Goal: Task Accomplishment & Management: Manage account settings

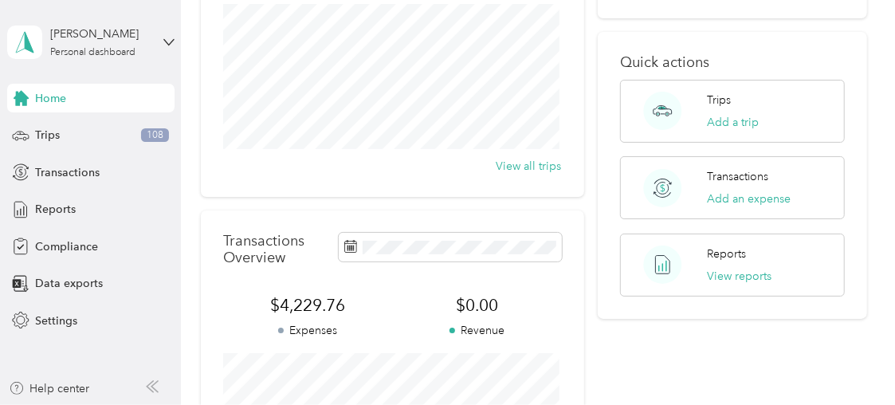
scroll to position [144, 0]
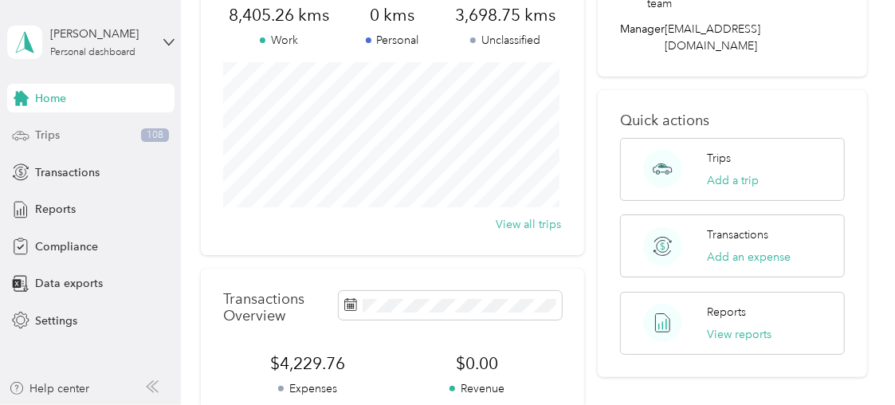
click at [45, 135] on span "Trips" at bounding box center [47, 135] width 25 height 17
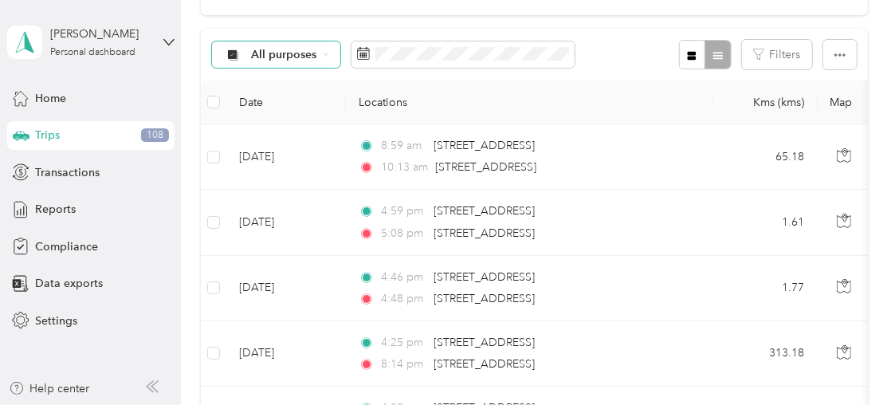
click at [299, 62] on div "All purposes" at bounding box center [276, 54] width 129 height 27
click at [290, 106] on span "Unclassified" at bounding box center [339, 102] width 174 height 17
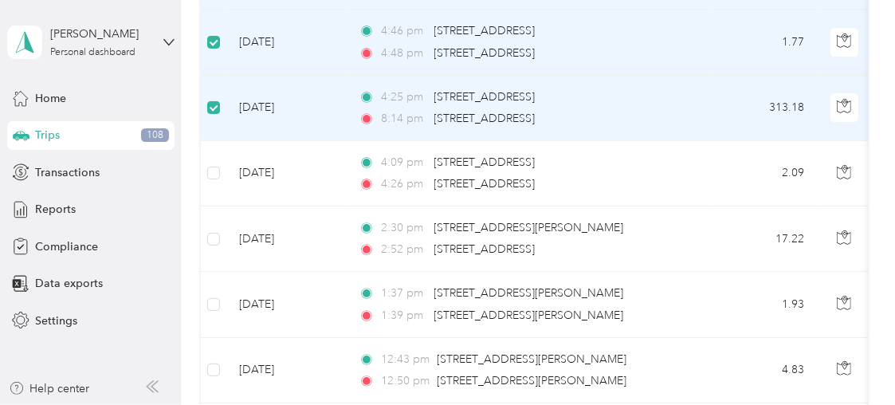
scroll to position [328, 0]
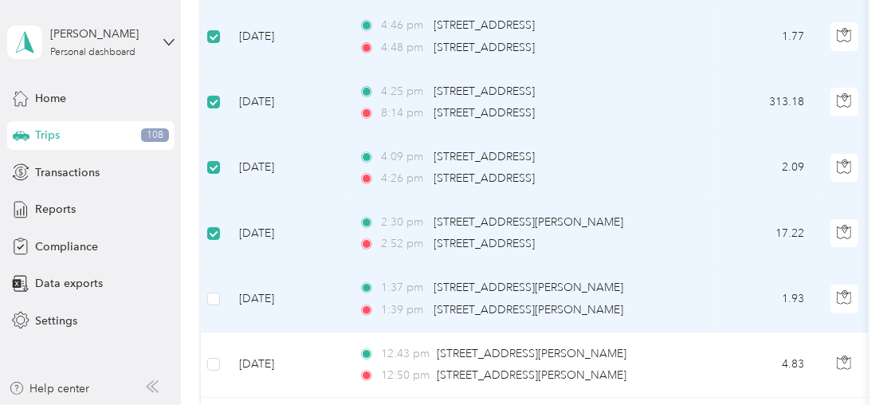
click at [220, 302] on td at bounding box center [214, 298] width 26 height 65
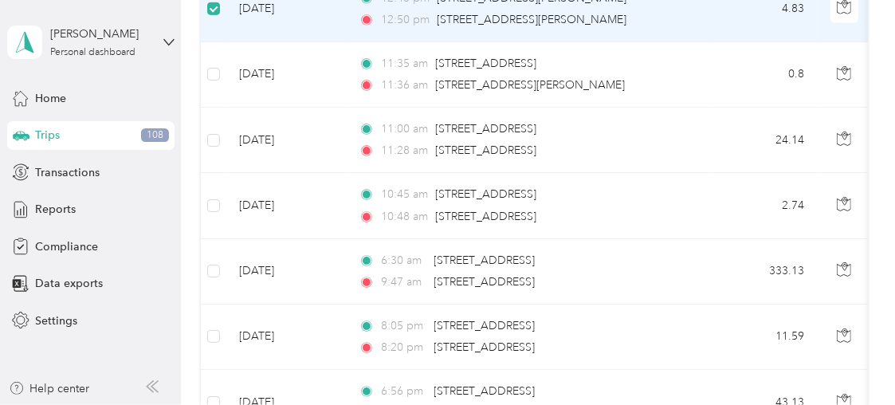
scroll to position [690, 0]
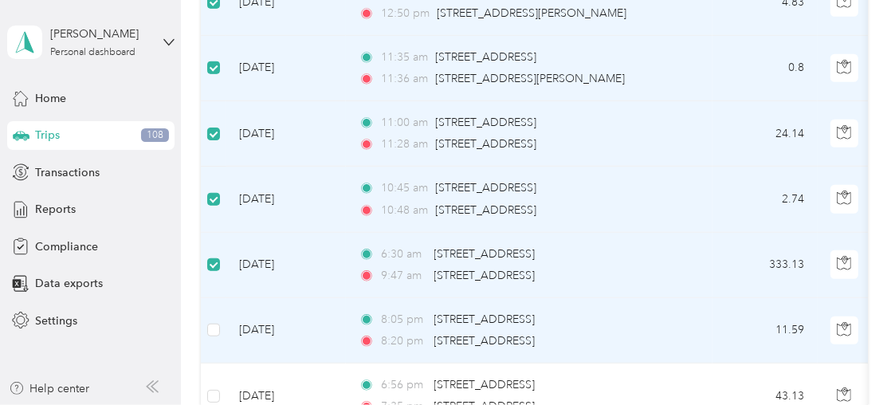
click at [220, 332] on td at bounding box center [214, 330] width 26 height 65
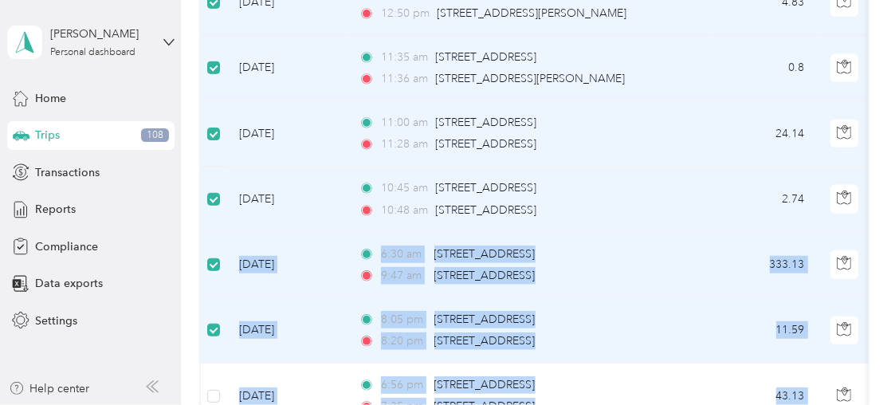
drag, startPoint x: 890, startPoint y: 170, endPoint x: 897, endPoint y: 202, distance: 32.7
click at [887, 202] on html "[PERSON_NAME] Personal dashboard Home Trips 108 Transactions Reports Compliance…" at bounding box center [443, 202] width 887 height 405
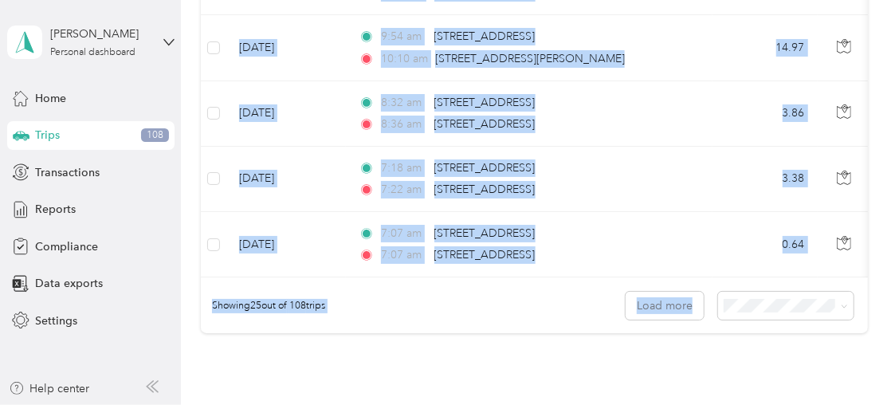
scroll to position [1637, 0]
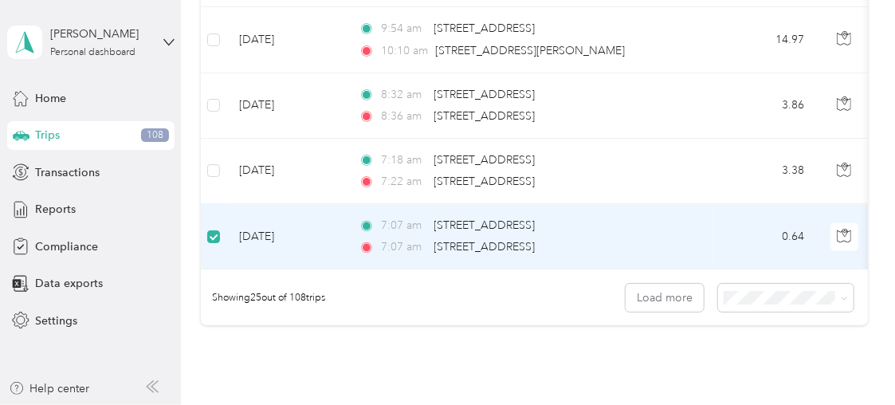
scroll to position [0, 0]
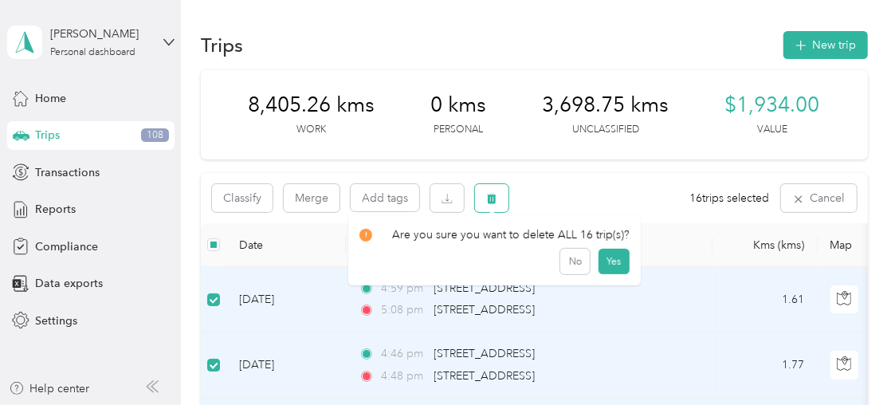
click at [490, 198] on icon "button" at bounding box center [491, 198] width 11 height 11
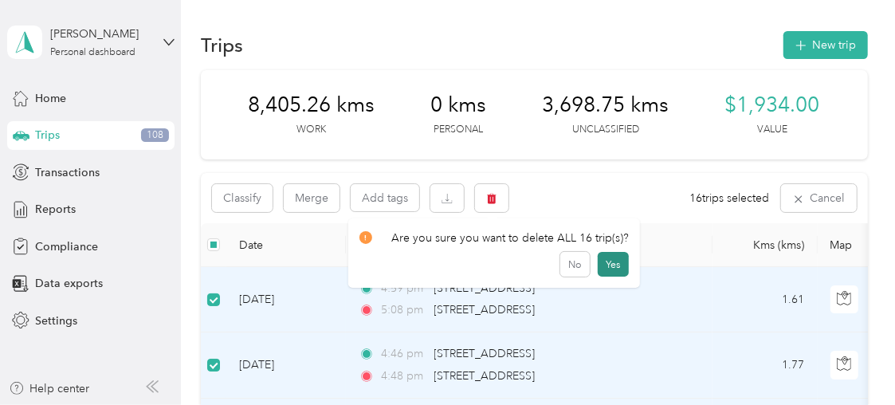
click at [612, 269] on button "Yes" at bounding box center [613, 265] width 31 height 26
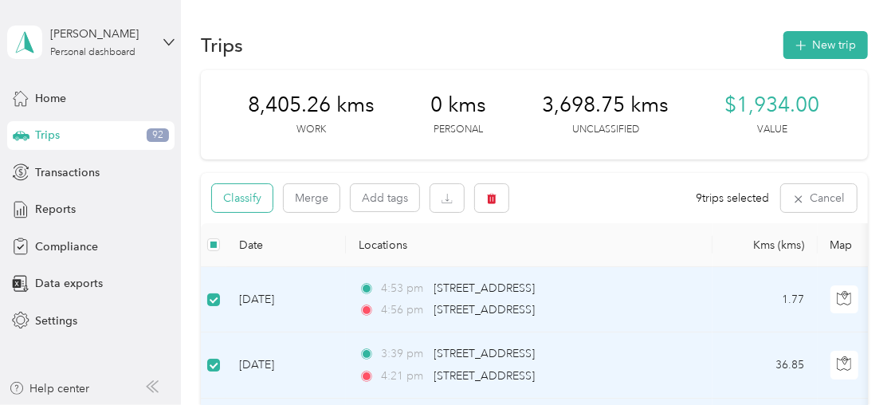
click at [234, 194] on button "Classify" at bounding box center [242, 198] width 61 height 28
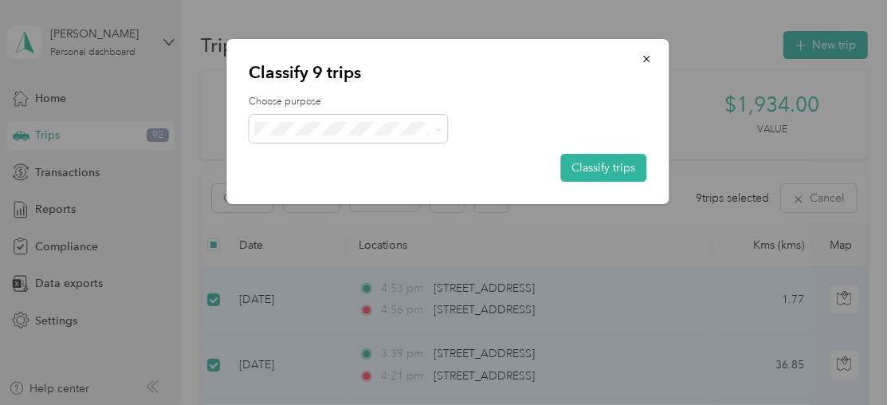
click at [372, 156] on span "Drive DeVilbiss Healthcare - CAN" at bounding box center [376, 150] width 174 height 17
click at [599, 170] on button "Classify trips" at bounding box center [603, 168] width 86 height 28
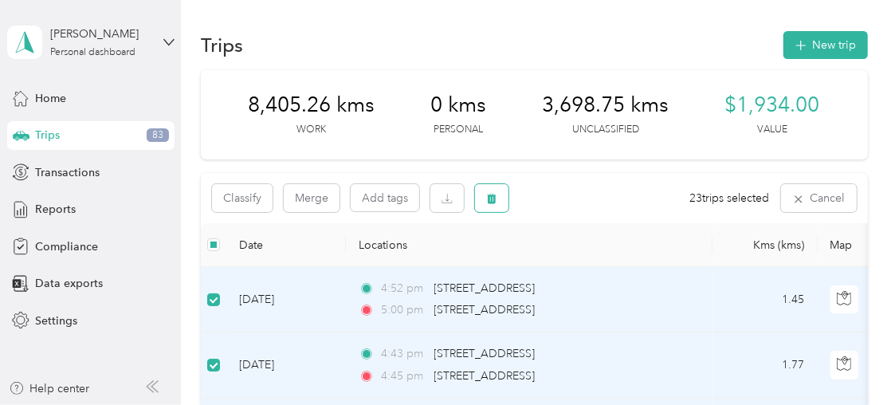
click at [490, 200] on icon "button" at bounding box center [492, 199] width 10 height 10
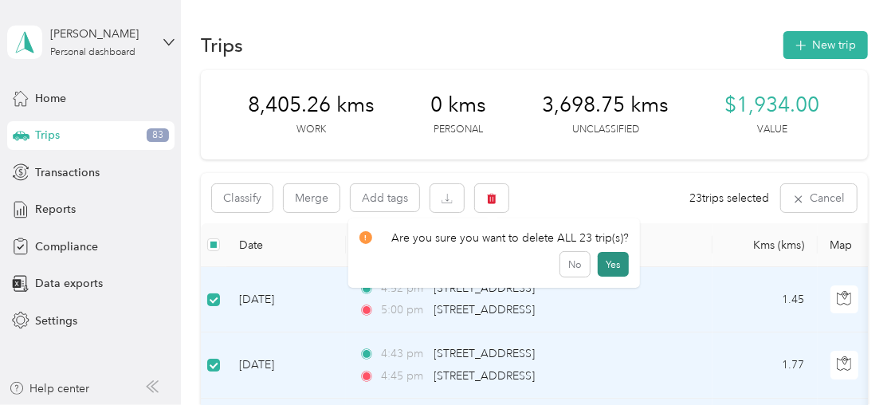
click at [611, 264] on button "Yes" at bounding box center [613, 265] width 31 height 26
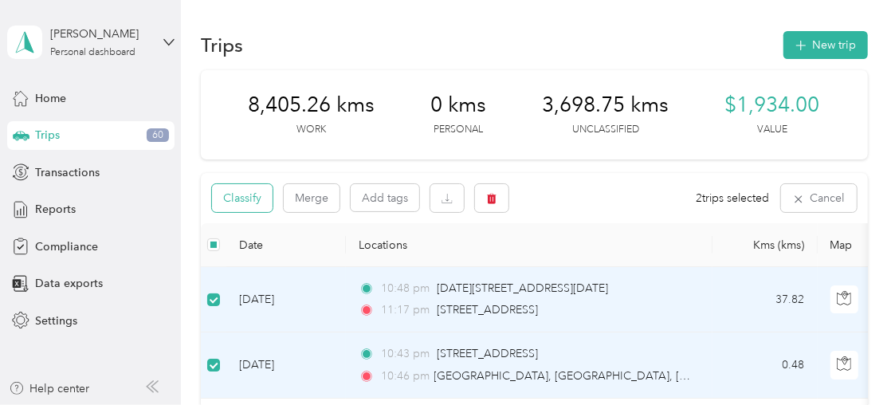
click at [250, 203] on button "Classify" at bounding box center [242, 198] width 61 height 28
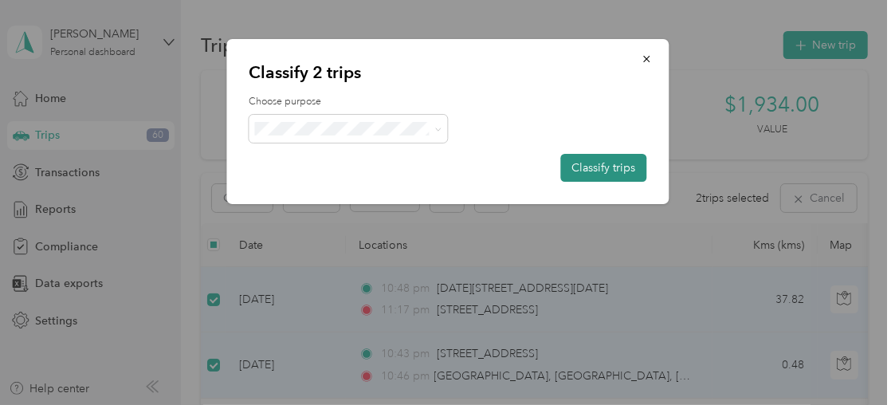
click at [617, 165] on button "Classify trips" at bounding box center [603, 168] width 86 height 28
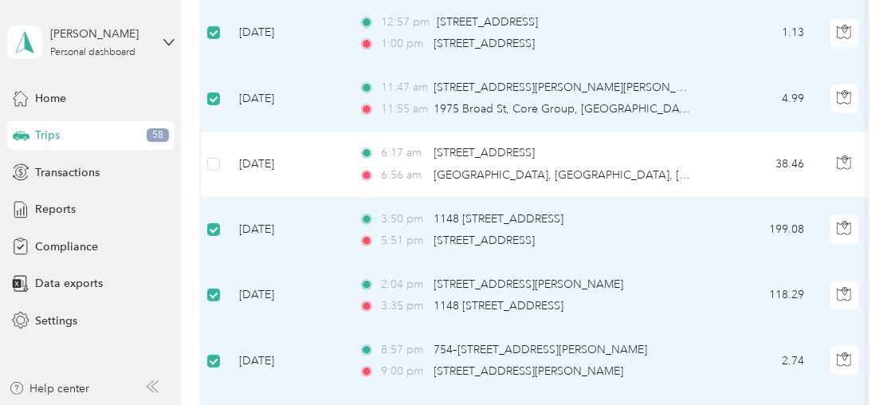
scroll to position [111, 0]
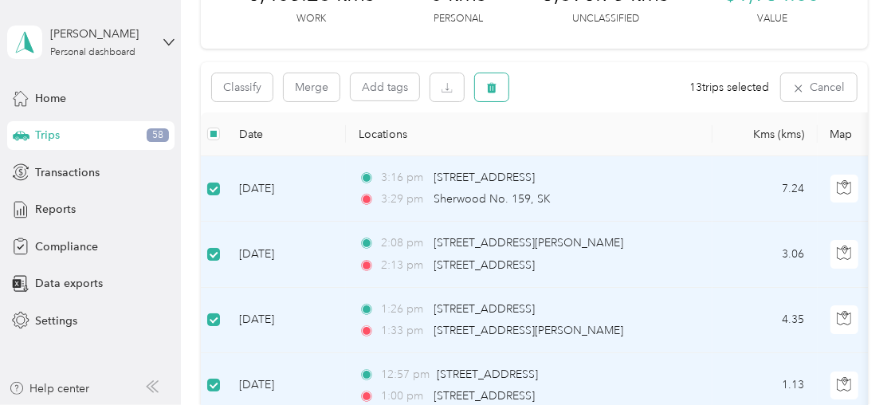
click at [495, 91] on icon "button" at bounding box center [492, 88] width 10 height 10
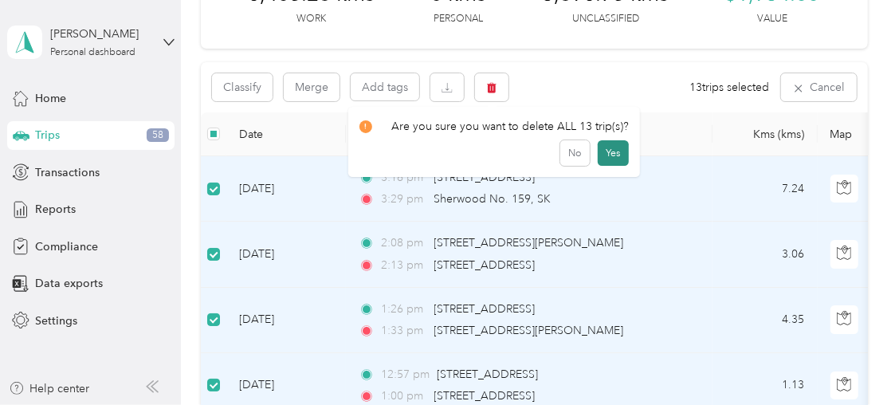
click at [610, 156] on button "Yes" at bounding box center [613, 153] width 31 height 26
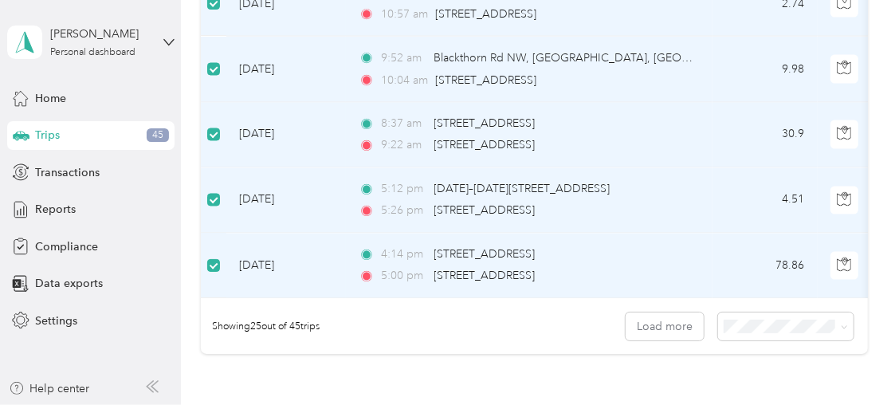
scroll to position [1614, 0]
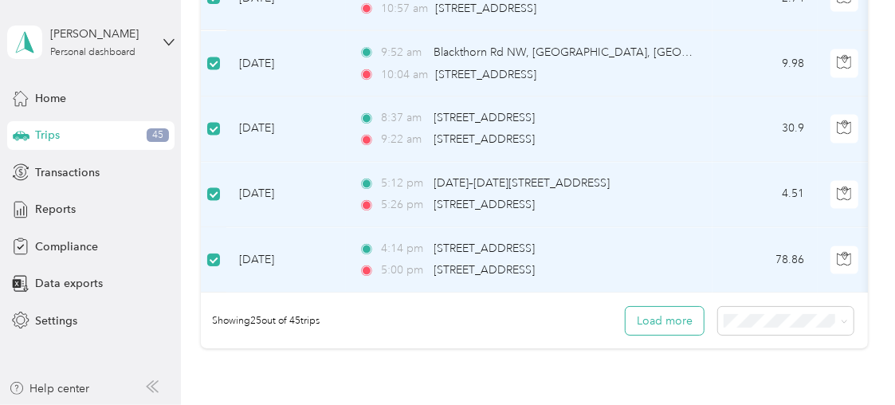
click at [670, 323] on button "Load more" at bounding box center [665, 321] width 78 height 28
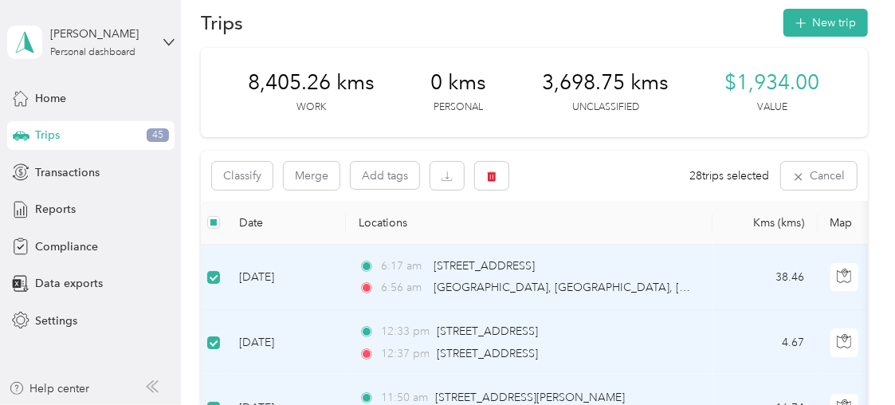
scroll to position [1, 0]
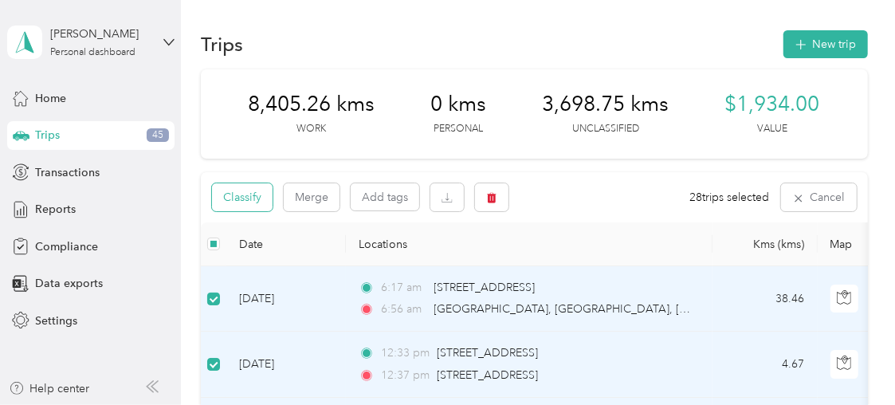
click at [238, 193] on button "Classify" at bounding box center [242, 197] width 61 height 28
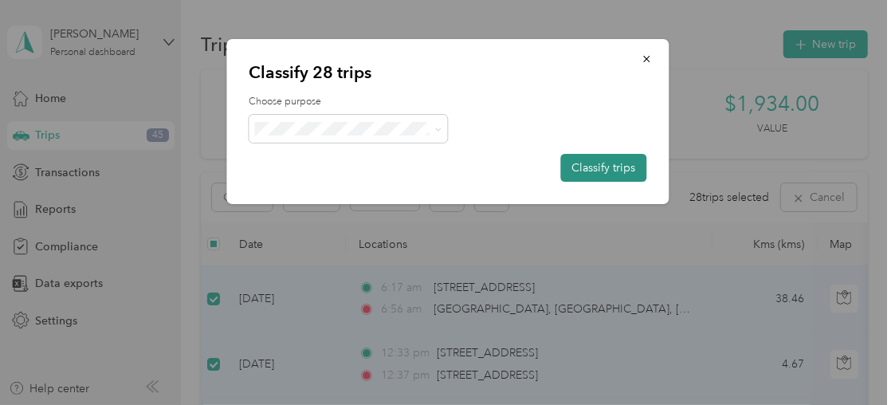
click at [611, 165] on button "Classify trips" at bounding box center [603, 168] width 86 height 28
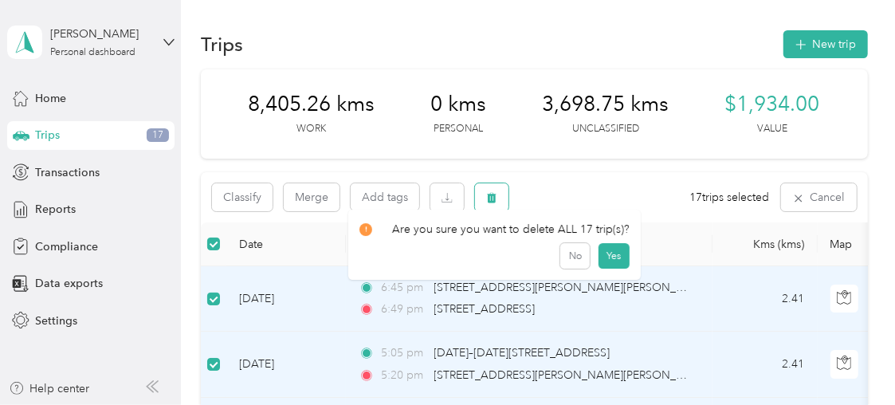
click at [495, 191] on span "button" at bounding box center [491, 198] width 11 height 14
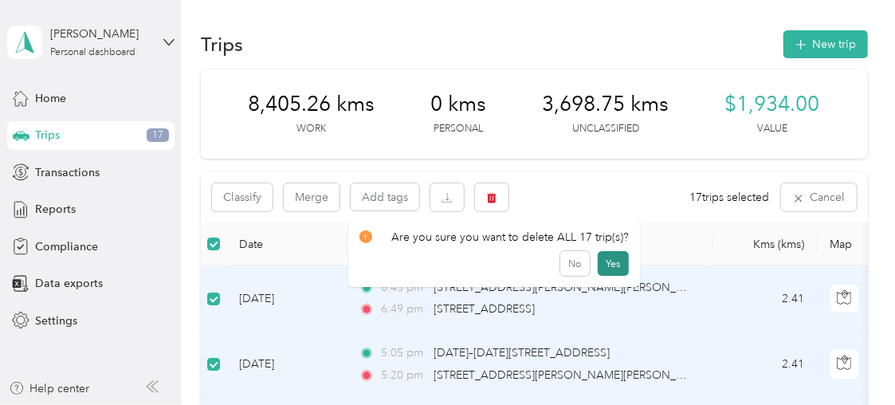
click at [606, 263] on button "Yes" at bounding box center [613, 264] width 31 height 26
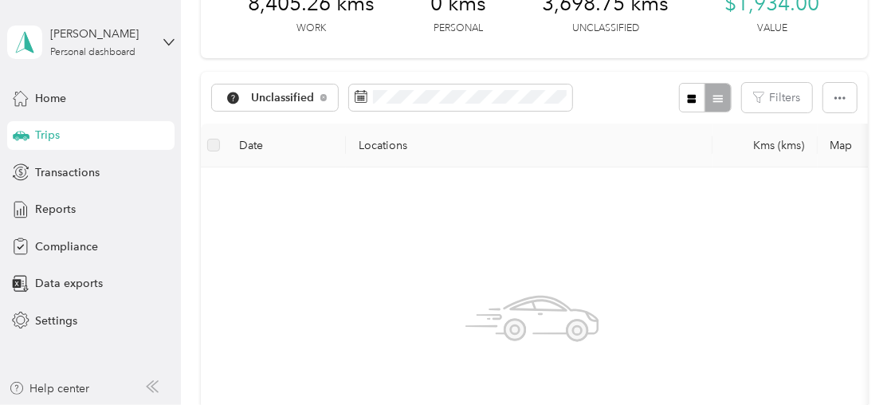
scroll to position [0, 0]
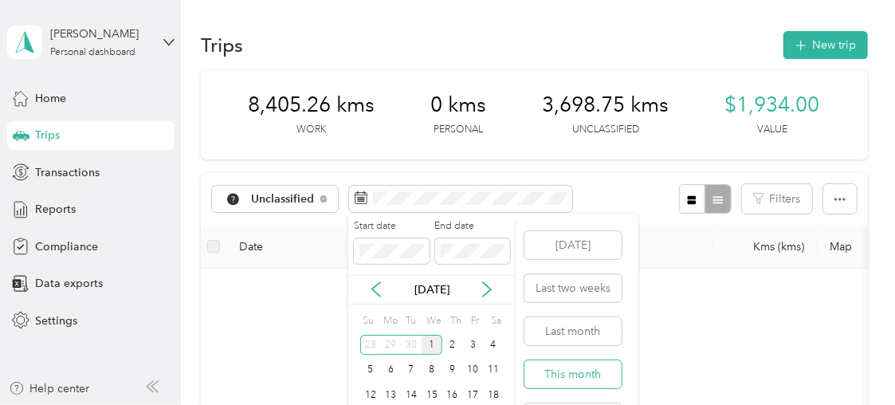
click at [576, 376] on button "This month" at bounding box center [573, 374] width 97 height 28
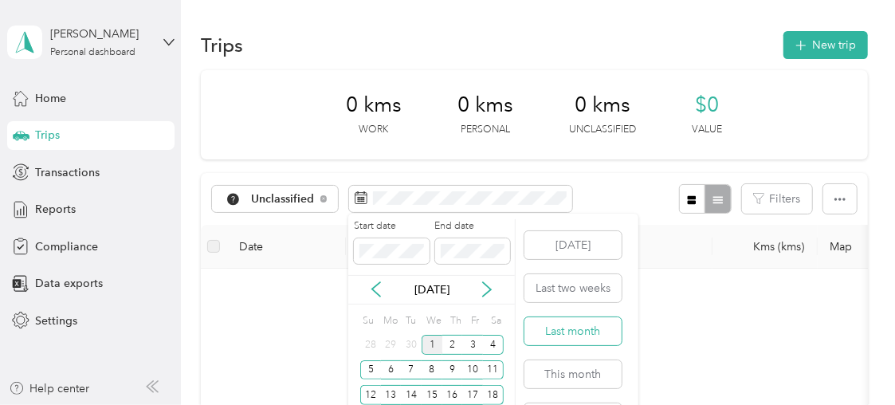
click at [580, 332] on button "Last month" at bounding box center [573, 331] width 97 height 28
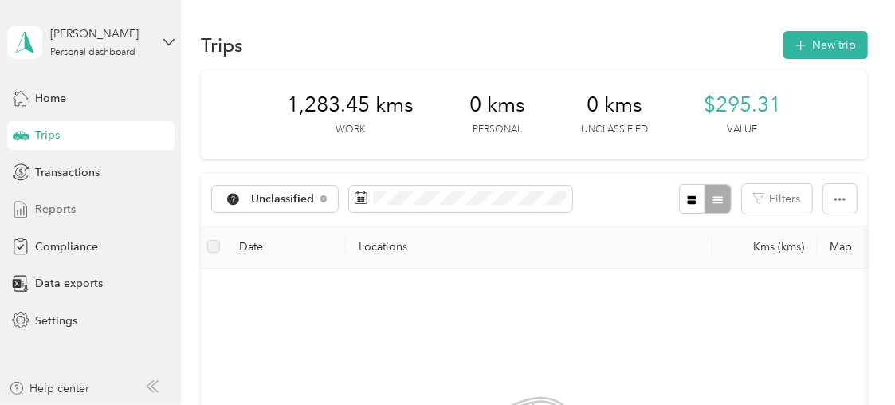
click at [49, 210] on span "Reports" at bounding box center [55, 209] width 41 height 17
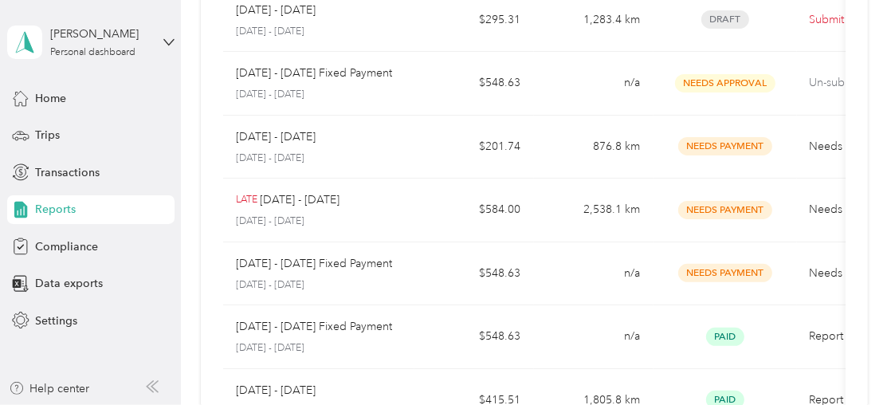
scroll to position [248, 0]
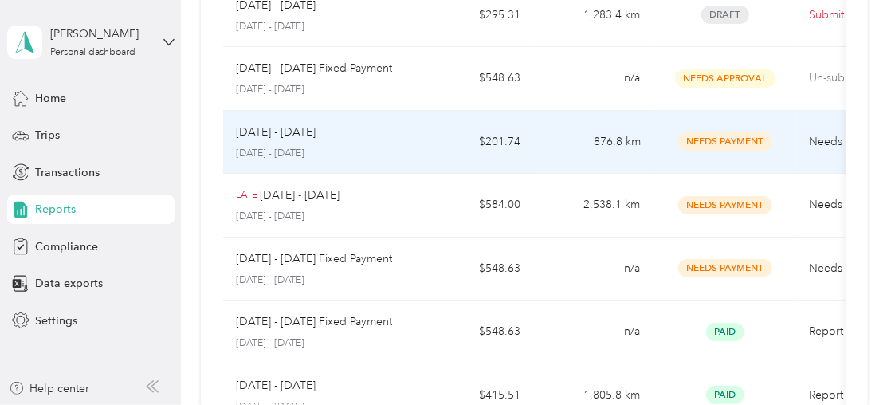
click at [573, 151] on td "876.8 km" at bounding box center [594, 143] width 120 height 64
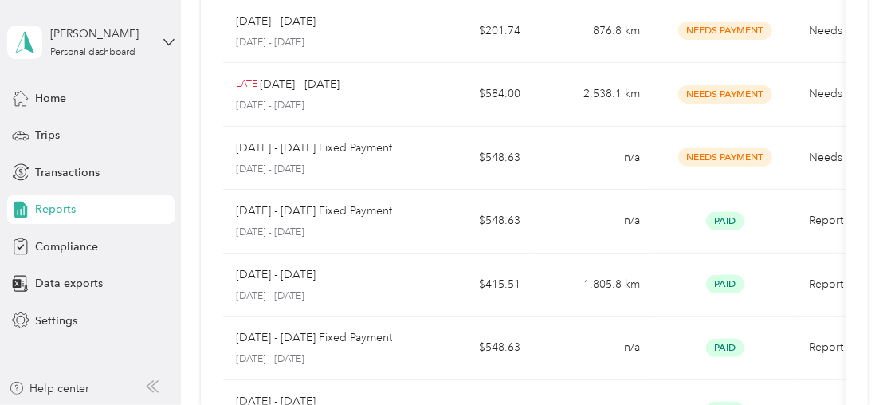
scroll to position [635, 0]
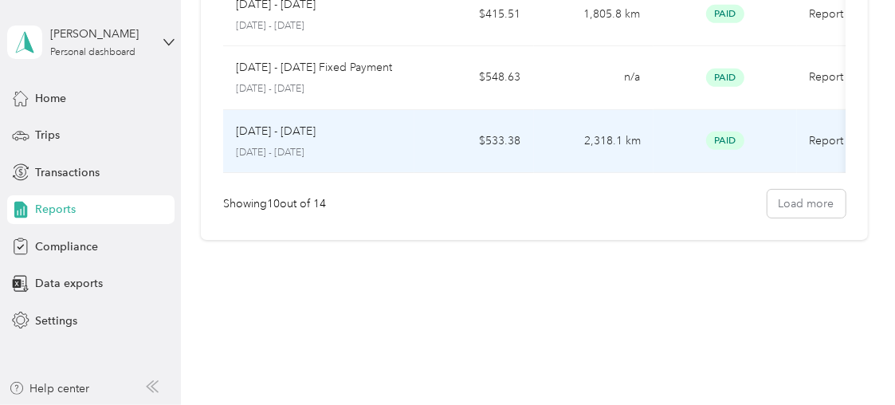
click at [681, 159] on td "Paid" at bounding box center [726, 142] width 144 height 64
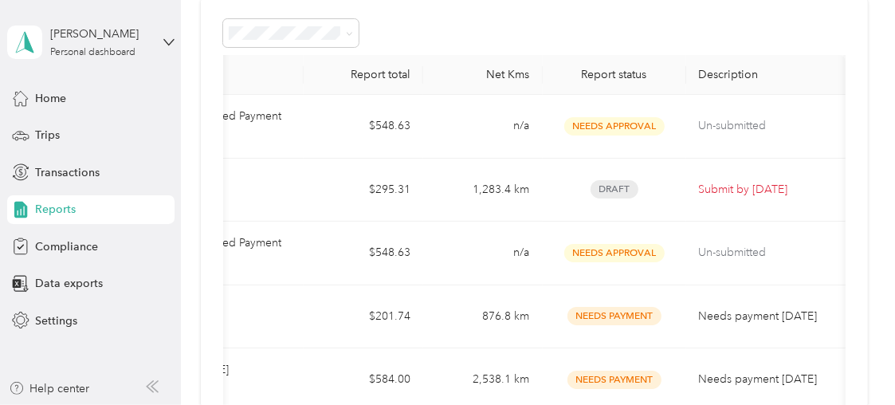
scroll to position [67, 0]
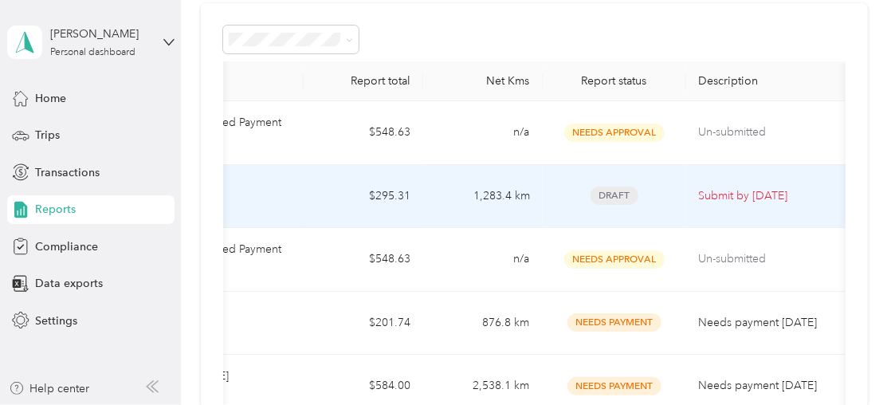
click at [612, 192] on span "Draft" at bounding box center [615, 196] width 48 height 18
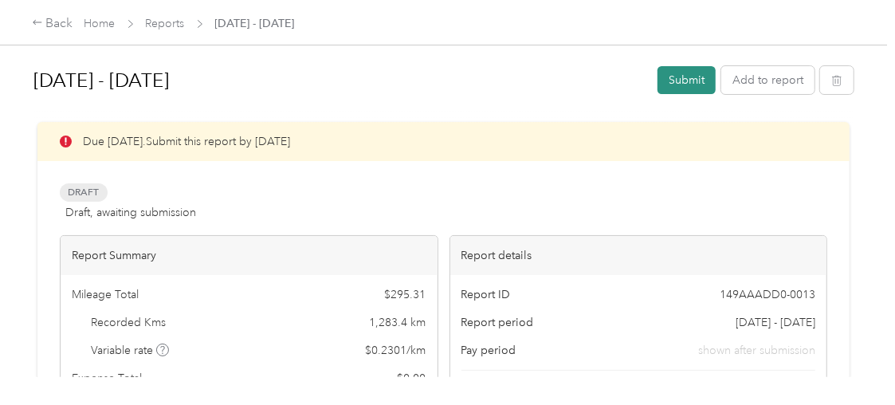
click at [685, 85] on button "Submit" at bounding box center [687, 80] width 58 height 28
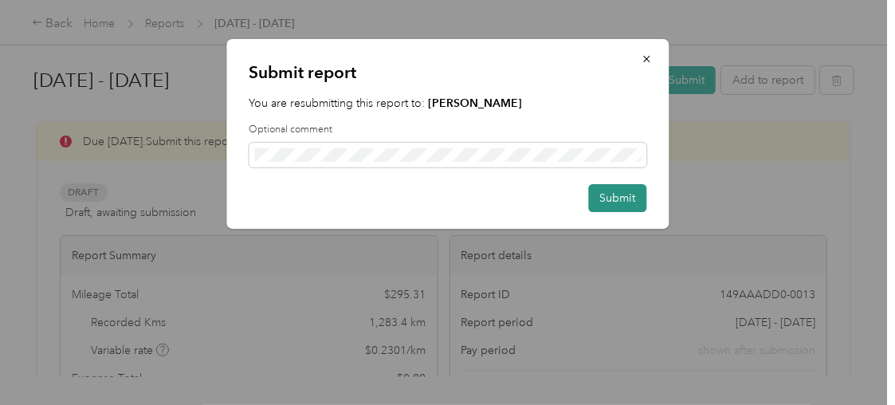
click at [617, 204] on button "Submit" at bounding box center [617, 198] width 58 height 28
